Goal: Task Accomplishment & Management: Manage account settings

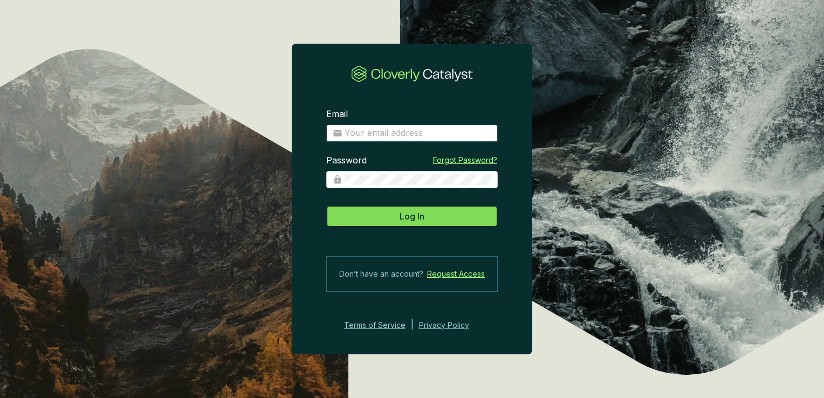
type input "[PERSON_NAME][EMAIL_ADDRESS][DOMAIN_NAME]"
click at [472, 217] on button "Log In" at bounding box center [411, 216] width 171 height 22
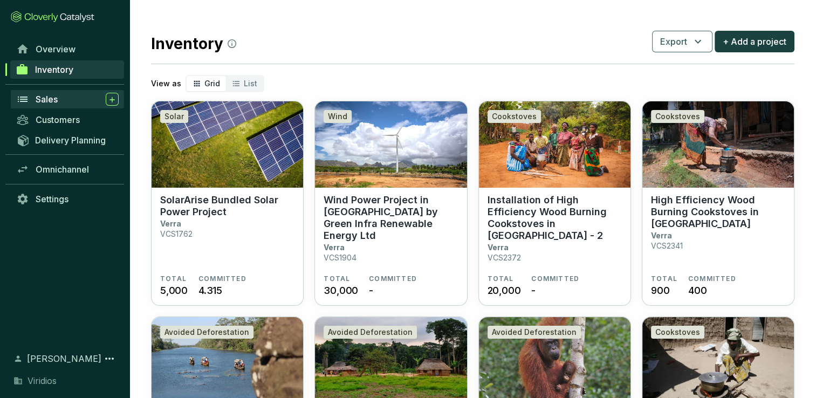
click at [78, 101] on div "Sales" at bounding box center [77, 99] width 83 height 13
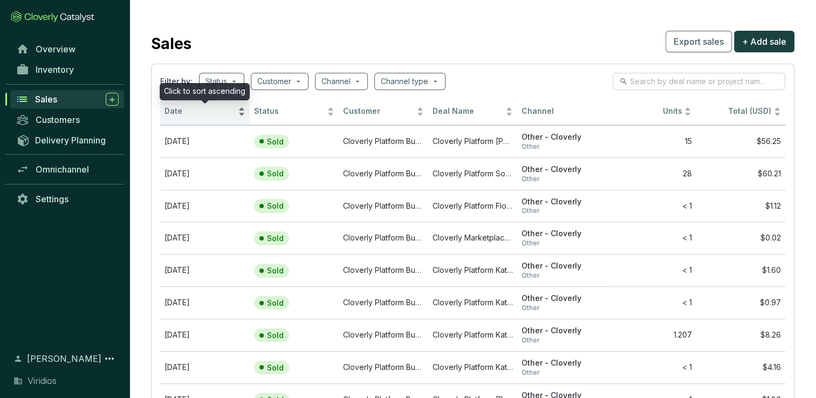
click at [205, 118] on div "Date" at bounding box center [204, 111] width 81 height 13
